Goal: Find specific page/section: Locate a particular part of the current website

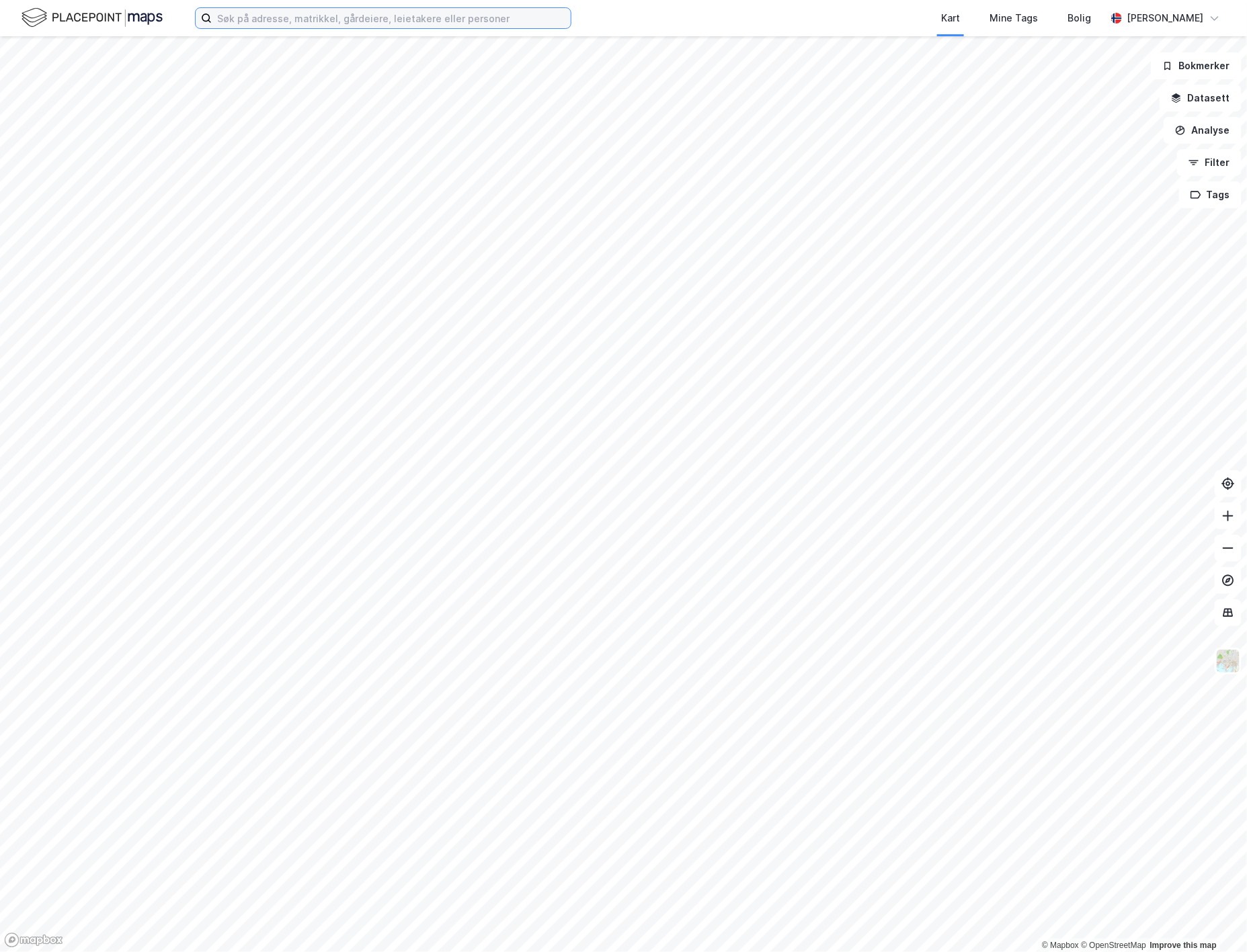
click at [313, 12] on input at bounding box center [391, 17] width 359 height 20
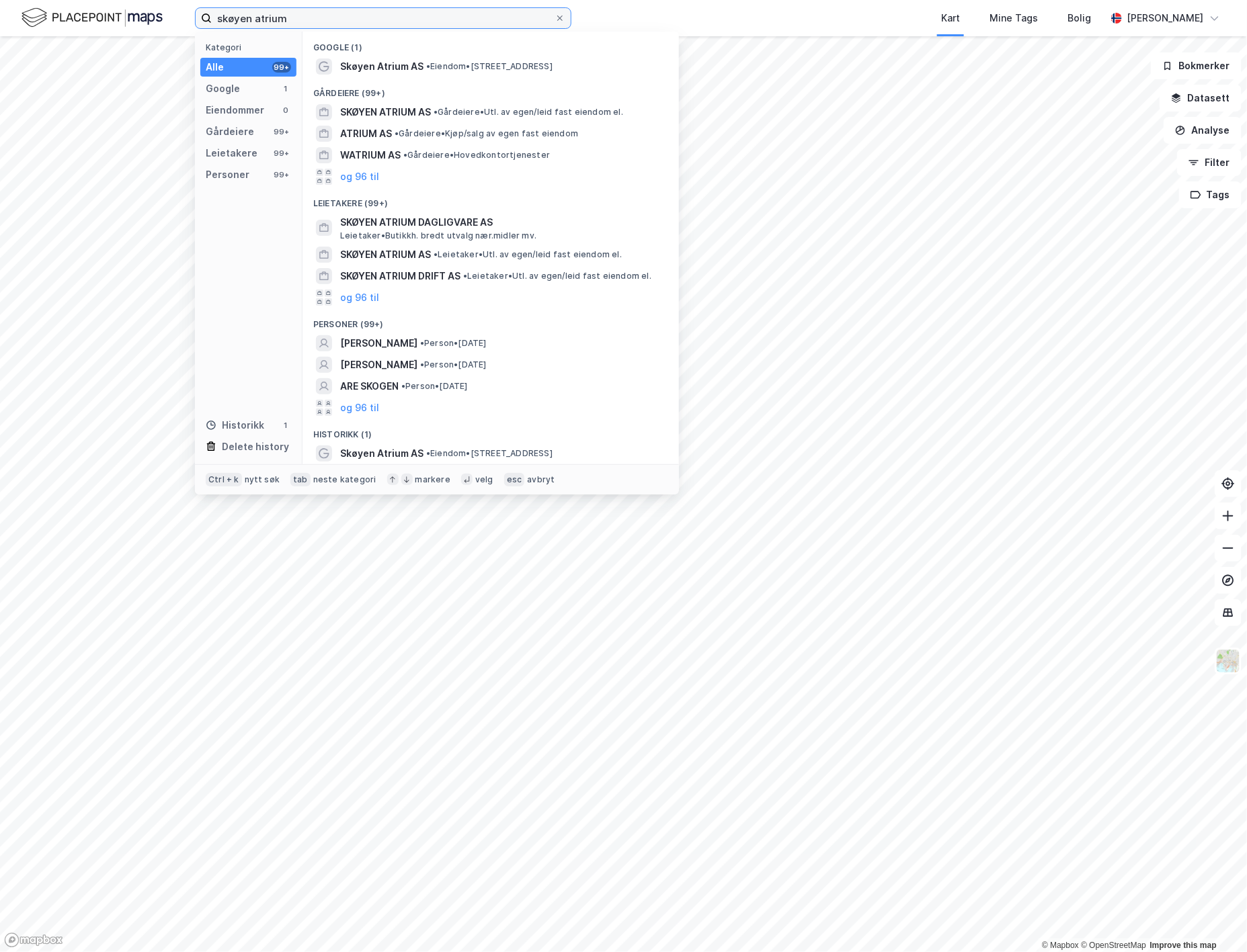
type input "skøyen atrium"
click at [375, 71] on span "Skøyen Atrium AS" at bounding box center [382, 67] width 83 height 16
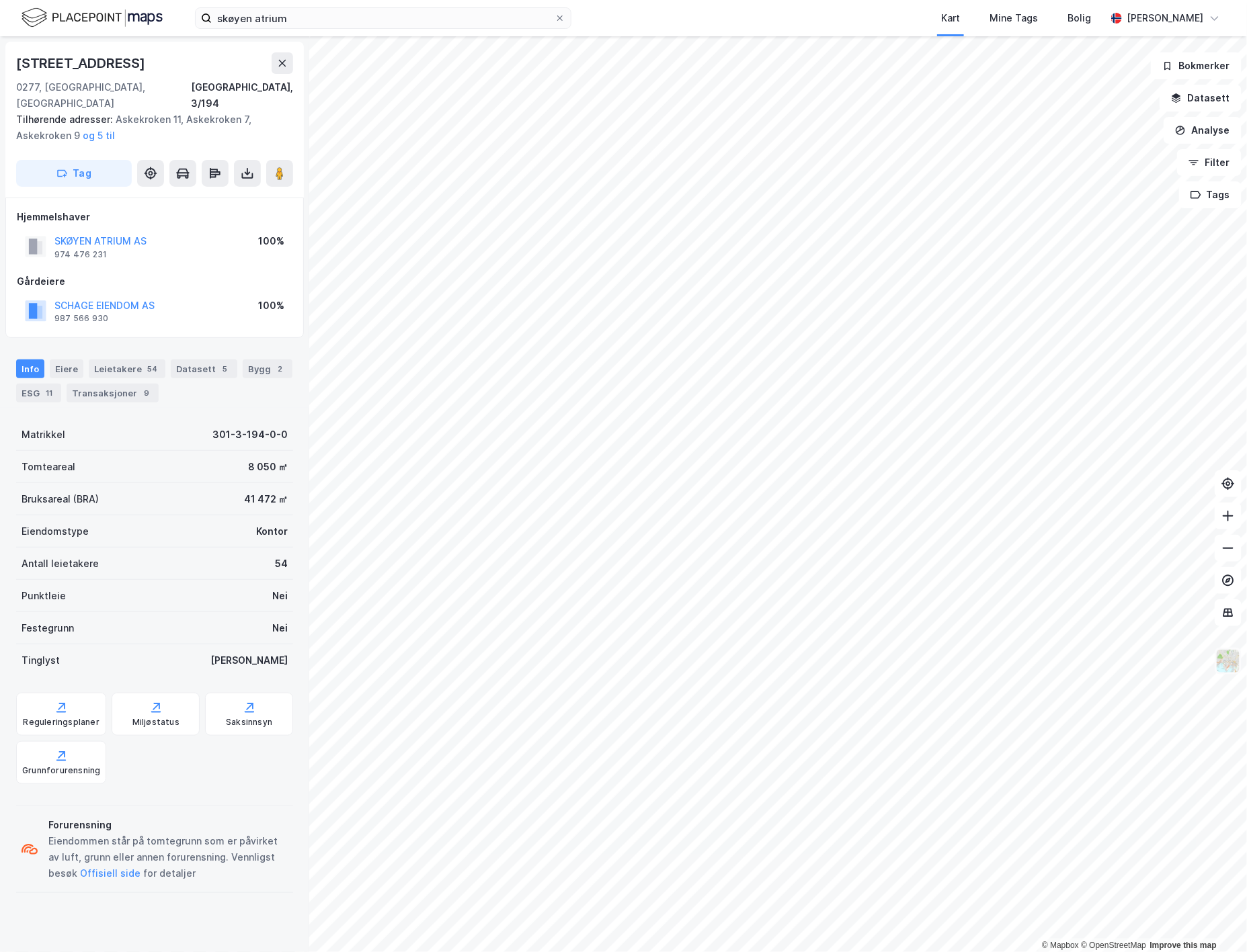
click at [1234, 666] on img at bounding box center [1228, 661] width 25 height 25
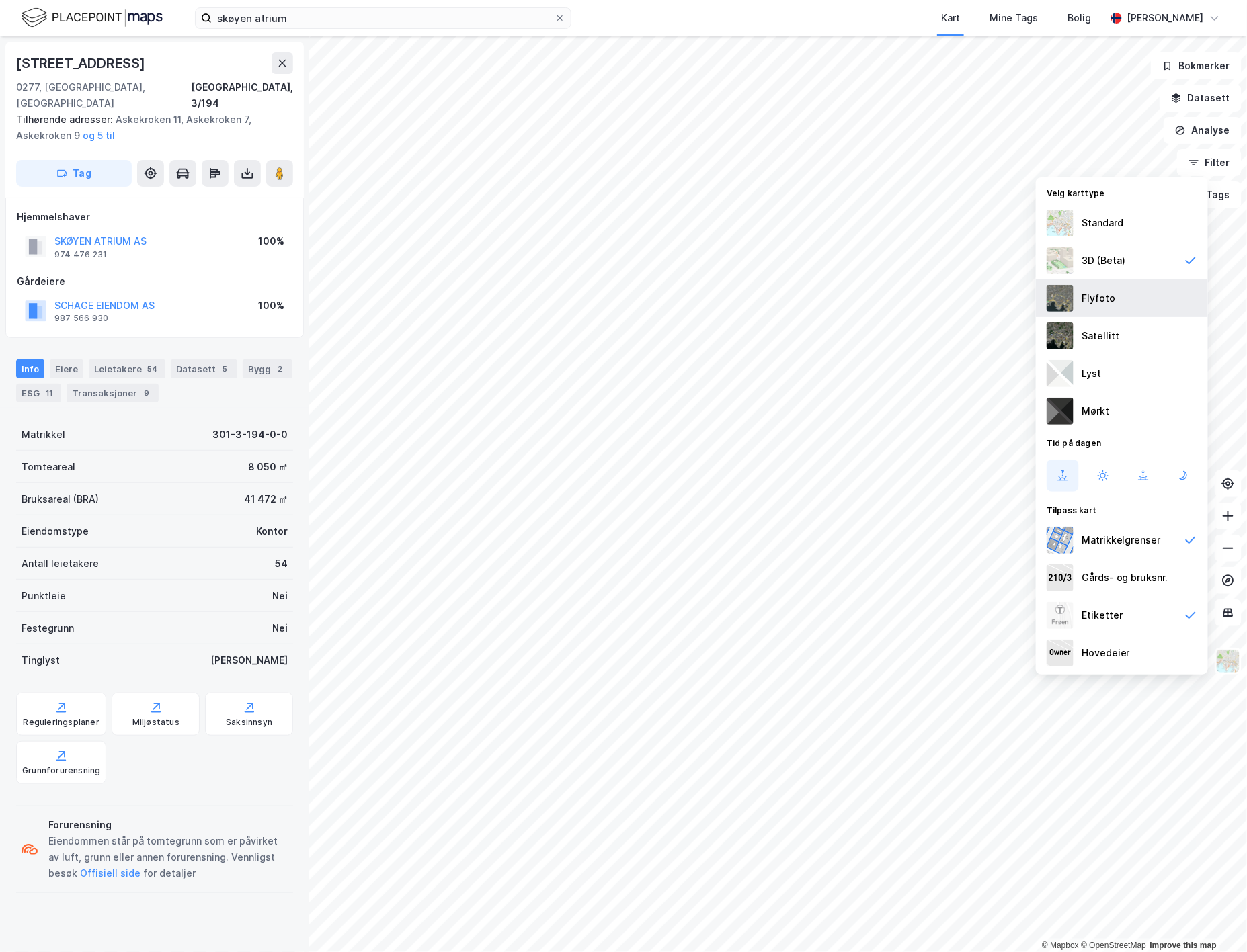
click at [1114, 296] on div "Flyfoto" at bounding box center [1121, 298] width 172 height 38
